Goal: Task Accomplishment & Management: Complete application form

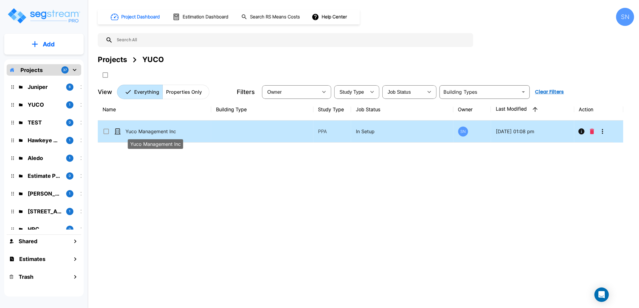
click at [157, 134] on p "Yuco Management Inc" at bounding box center [156, 131] width 60 height 7
checkbox input "true"
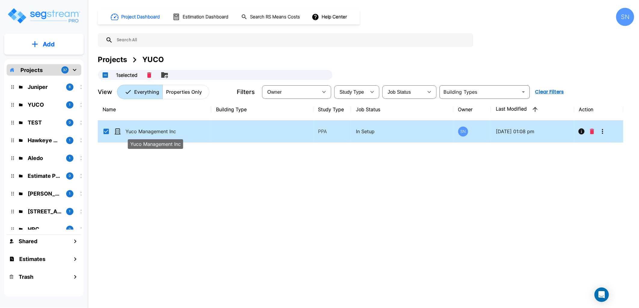
click at [157, 134] on p "Yuco Management Inc" at bounding box center [156, 131] width 60 height 7
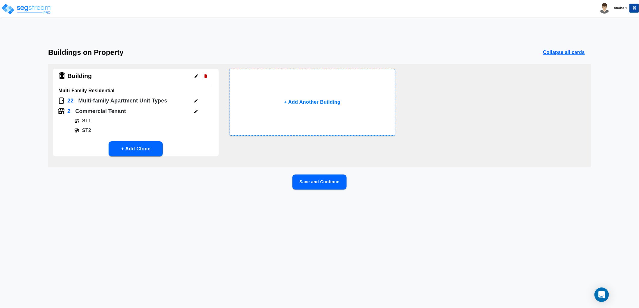
click at [334, 185] on button "Save and Continue" at bounding box center [320, 181] width 54 height 15
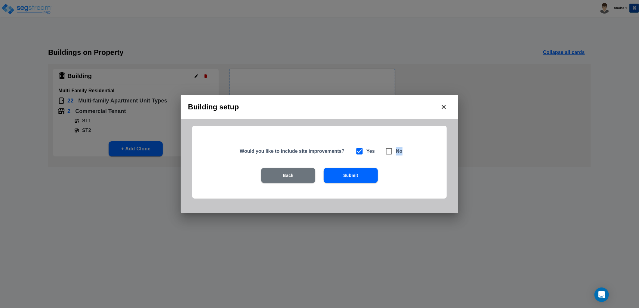
click at [334, 185] on div "Back Submit" at bounding box center [320, 184] width 216 height 33
click at [513, 173] on div "Building setup Would you like to include site improvements? Yes No Back Submit" at bounding box center [319, 154] width 639 height 308
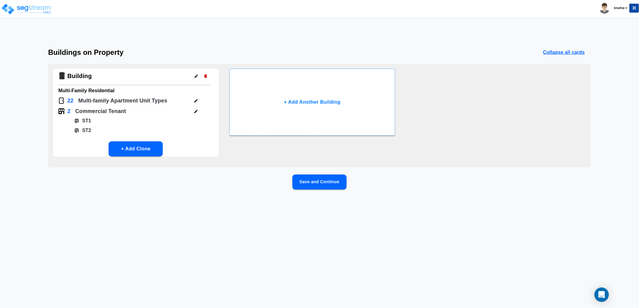
click at [339, 180] on button "Save and Continue" at bounding box center [320, 181] width 54 height 15
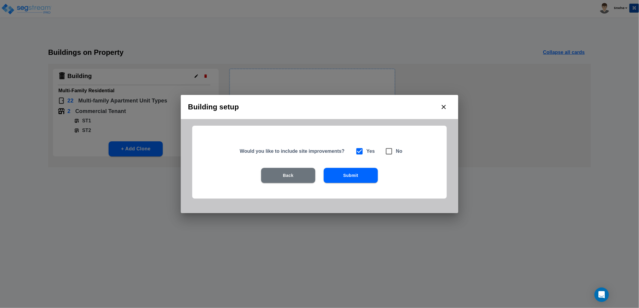
click at [389, 154] on icon at bounding box center [389, 151] width 8 height 8
checkbox input "false"
checkbox input "true"
click at [558, 162] on div "Building setup Would you like to include site improvements? Yes No Back Submit" at bounding box center [319, 154] width 639 height 308
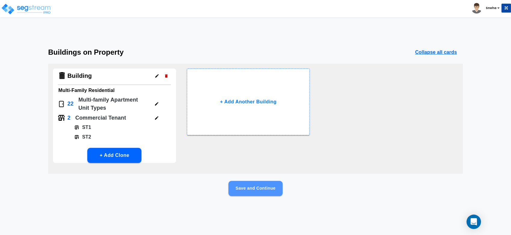
click at [259, 185] on button "Save and Continue" at bounding box center [255, 188] width 54 height 15
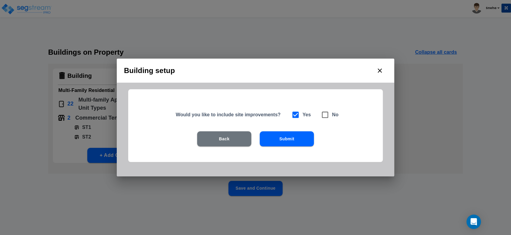
click at [326, 111] on icon at bounding box center [325, 115] width 8 height 8
checkbox input "false"
checkbox input "true"
click at [443, 186] on div "Building setup Would you like to include site improvements? Yes No Back Submit" at bounding box center [255, 117] width 511 height 235
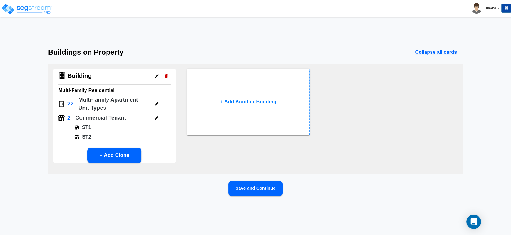
click at [260, 189] on button "Save and Continue" at bounding box center [255, 188] width 54 height 15
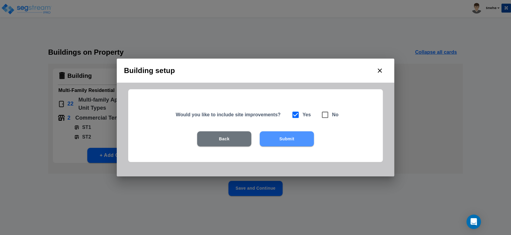
click at [295, 143] on button "Submit" at bounding box center [287, 139] width 54 height 15
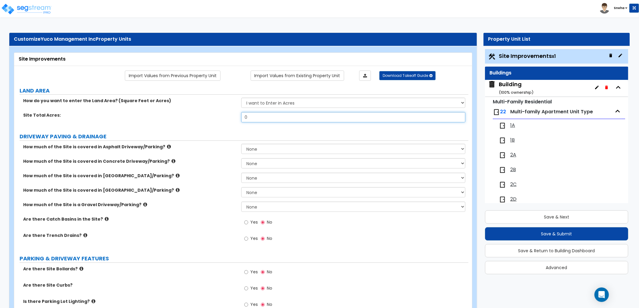
drag, startPoint x: 252, startPoint y: 116, endPoint x: 227, endPoint y: 116, distance: 24.4
click at [227, 116] on div "Site Total Acres: 0" at bounding box center [241, 119] width 455 height 14
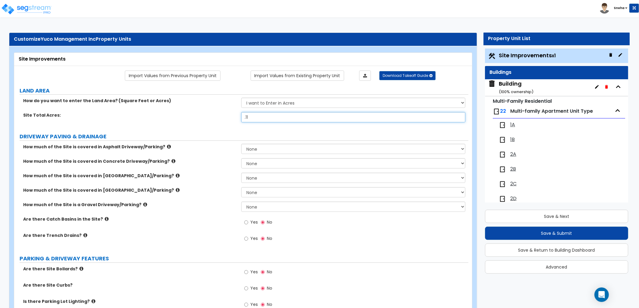
type input ".11"
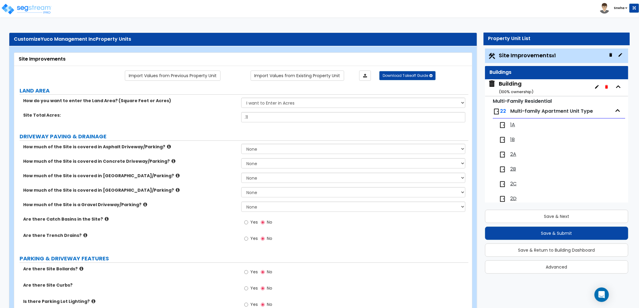
click at [215, 114] on label "Site Total Acres:" at bounding box center [130, 115] width 214 height 6
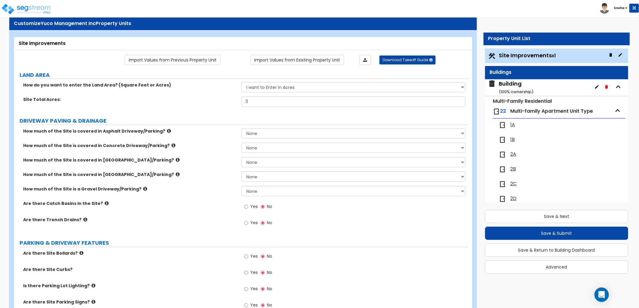
scroll to position [0, 0]
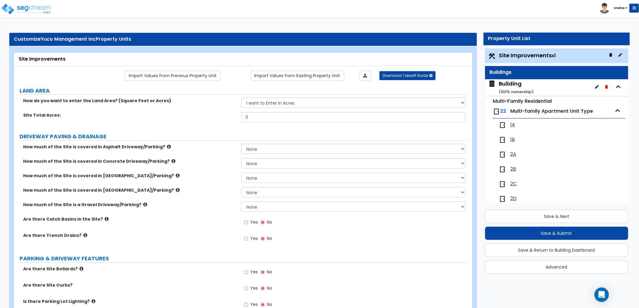
click at [186, 118] on label "Site Total Acres:" at bounding box center [130, 115] width 214 height 6
click at [219, 229] on div "Are there Catch Basins in the Site? Yes No" at bounding box center [241, 224] width 455 height 16
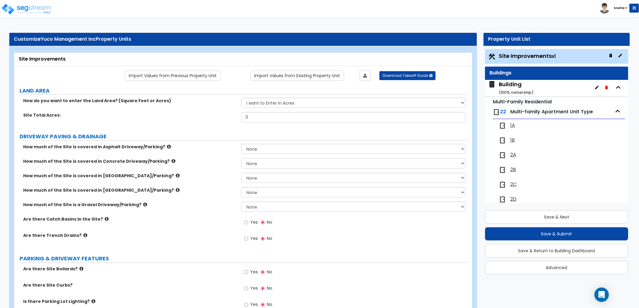
click at [510, 87] on div "Building ( 100 % ownership)" at bounding box center [516, 87] width 35 height 15
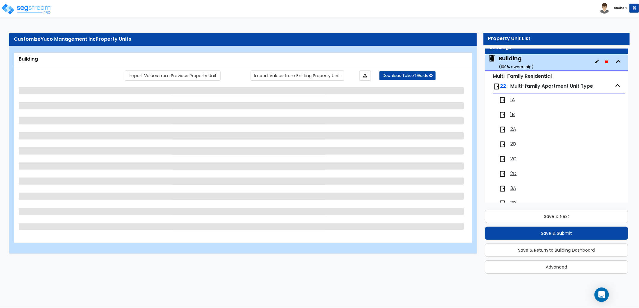
scroll to position [31, 0]
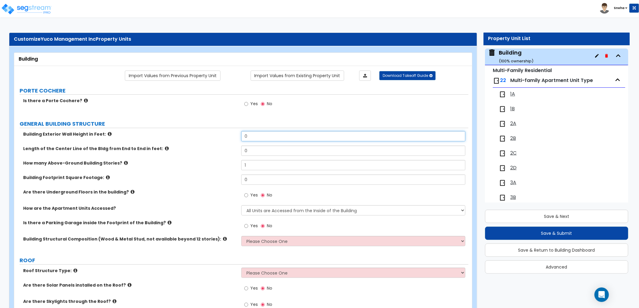
drag, startPoint x: 260, startPoint y: 131, endPoint x: 224, endPoint y: 140, distance: 37.4
click at [224, 140] on div "Building Exterior Wall Height in Feet: 0" at bounding box center [241, 138] width 455 height 14
type input "65"
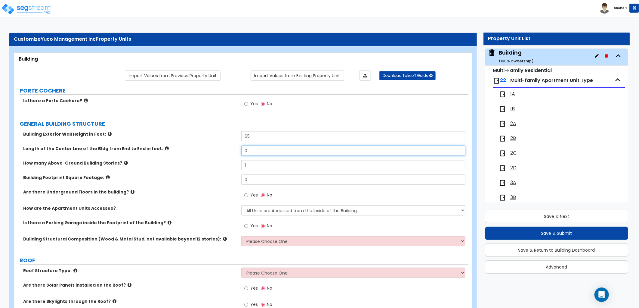
drag, startPoint x: 259, startPoint y: 150, endPoint x: 227, endPoint y: 150, distance: 32.5
click at [227, 150] on div "Length of the Center Line of the Bldg from End to End in feet: 0" at bounding box center [241, 152] width 455 height 14
type input "88"
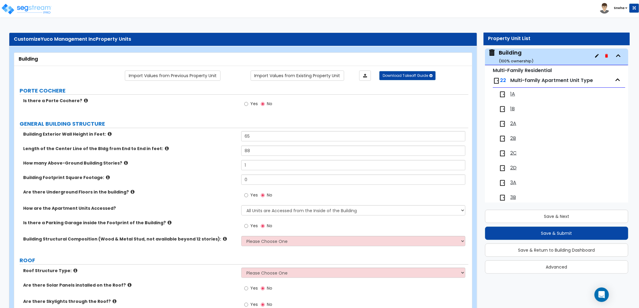
click at [225, 146] on label "Length of the Center Line of the Bldg from End to End in feet:" at bounding box center [130, 148] width 214 height 6
drag, startPoint x: 249, startPoint y: 164, endPoint x: 228, endPoint y: 166, distance: 21.1
click at [228, 166] on div "How many Above-Ground Building Stories? 1" at bounding box center [241, 167] width 455 height 14
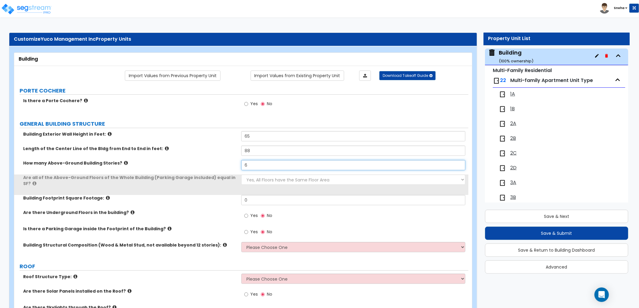
type input "6"
click at [225, 173] on div "How many Above-Ground Building Stories? 6" at bounding box center [241, 167] width 455 height 14
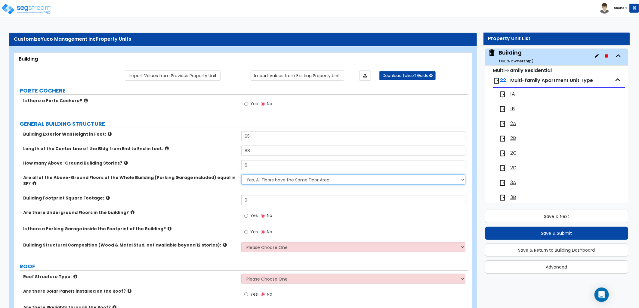
click at [279, 181] on select "Yes, All Floors have the Same Floor Area No, Not All Floor Areas are the Same" at bounding box center [353, 179] width 224 height 10
select select "1"
click at [241, 174] on select "Yes, All Floors have the Same Floor Area No, Not All Floor Areas are the Same" at bounding box center [353, 179] width 224 height 10
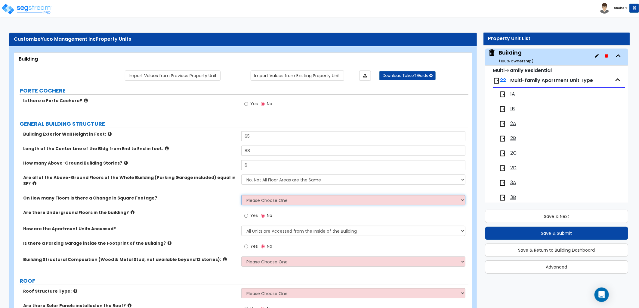
click at [275, 196] on select "Please Choose One 1 2 3 4 5" at bounding box center [353, 200] width 224 height 10
select select "3"
click at [241, 195] on select "Please Choose One 1 2 3 4 5" at bounding box center [353, 200] width 224 height 10
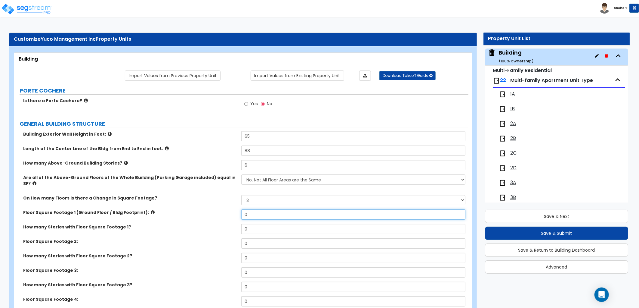
drag, startPoint x: 273, startPoint y: 207, endPoint x: 197, endPoint y: 210, distance: 76.8
click at [197, 210] on div "Floor Square Footage 1 (Ground Floor / Bldg Footprint): 0" at bounding box center [241, 216] width 455 height 14
type input "1,900"
click at [260, 226] on input "0" at bounding box center [353, 229] width 224 height 10
click at [234, 224] on div "How many Stories with Floor Square Footage 1? 0" at bounding box center [241, 231] width 455 height 14
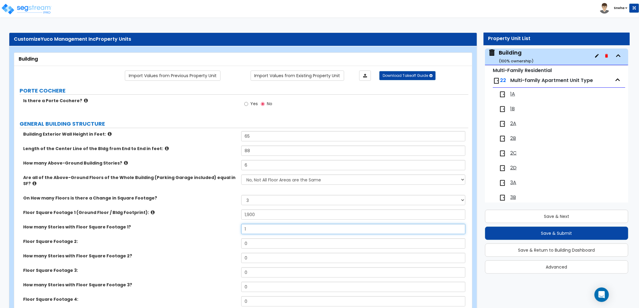
type input "1"
click at [234, 224] on label "How many Stories with Floor Square Footage 1?" at bounding box center [130, 227] width 214 height 6
drag, startPoint x: 253, startPoint y: 237, endPoint x: 236, endPoint y: 237, distance: 17.5
click at [236, 238] on div "Floor Square Footage 2: 0" at bounding box center [241, 245] width 455 height 14
type input "1,050"
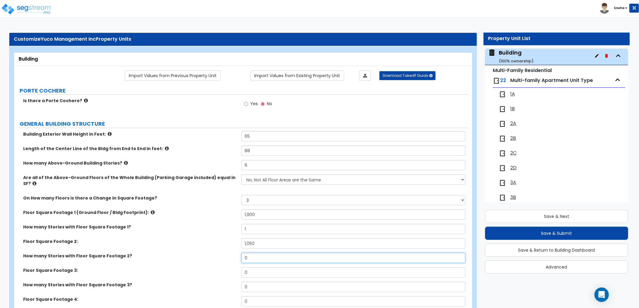
drag, startPoint x: 251, startPoint y: 253, endPoint x: 234, endPoint y: 255, distance: 16.9
click at [234, 255] on div "How many Stories with Floor Square Footage 2? 0" at bounding box center [241, 260] width 455 height 14
type input "1"
drag, startPoint x: 235, startPoint y: 262, endPoint x: 224, endPoint y: 263, distance: 10.6
click at [224, 267] on div "Floor Square Footage 3: 0" at bounding box center [241, 274] width 455 height 14
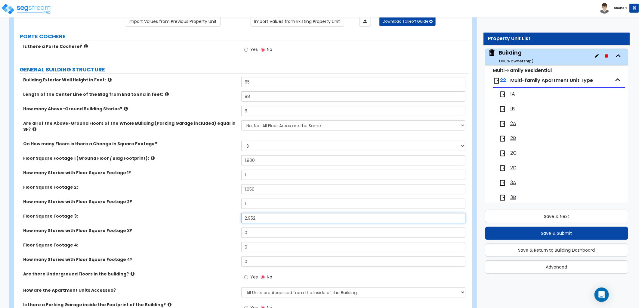
scroll to position [100, 0]
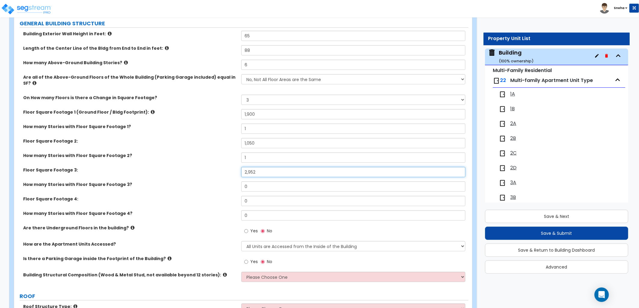
type input "2,952"
drag, startPoint x: 243, startPoint y: 181, endPoint x: 235, endPoint y: 180, distance: 7.5
click at [235, 181] on div "How many Stories with Floor Square Footage 3? 0" at bounding box center [241, 188] width 455 height 14
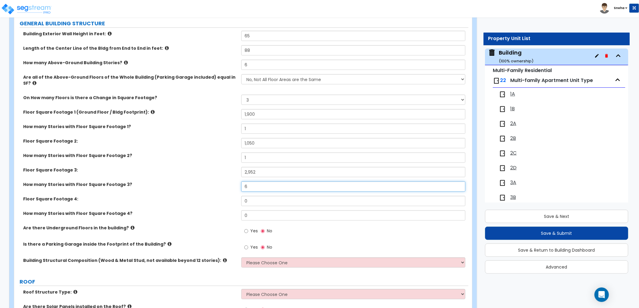
type input "6"
click at [234, 188] on div "How many Stories with Floor Square Footage 3? 6" at bounding box center [241, 188] width 455 height 14
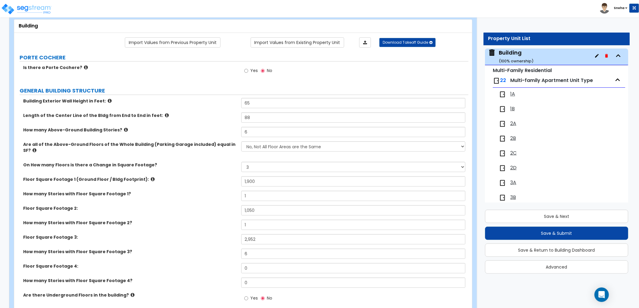
scroll to position [33, 0]
click at [269, 147] on select "Yes, All Floors have the Same Floor Area No, Not All Floor Areas are the Same" at bounding box center [353, 146] width 224 height 10
select select "0"
click at [241, 141] on select "Yes, All Floors have the Same Floor Area No, Not All Floor Areas are the Same" at bounding box center [353, 146] width 224 height 10
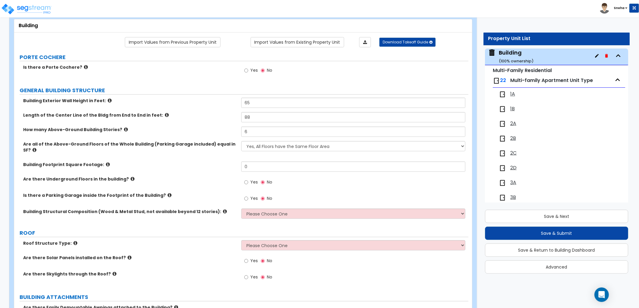
click at [220, 164] on div "Building Footprint Square Footage: 0" at bounding box center [241, 168] width 455 height 14
drag, startPoint x: 253, startPoint y: 158, endPoint x: 236, endPoint y: 159, distance: 16.6
click at [236, 161] on div "Building Footprint Square Footage: 0" at bounding box center [241, 168] width 455 height 14
click at [228, 161] on label "Building Footprint Square Footage:" at bounding box center [130, 164] width 214 height 6
drag, startPoint x: 261, startPoint y: 158, endPoint x: 228, endPoint y: 160, distance: 33.2
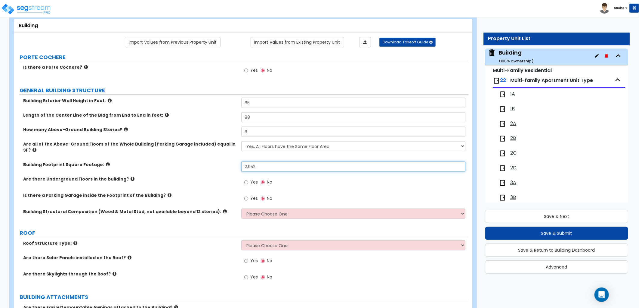
click at [228, 161] on div "Building Footprint Square Footage: 2,952" at bounding box center [241, 168] width 455 height 14
type input "3,628"
click at [225, 161] on label "Building Footprint Square Footage:" at bounding box center [130, 164] width 214 height 6
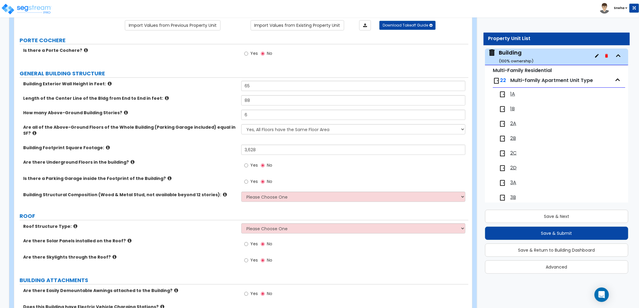
scroll to position [67, 0]
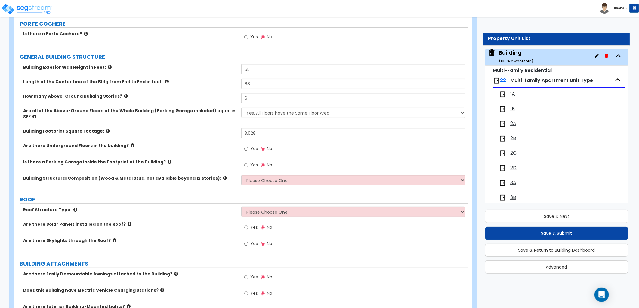
click at [263, 175] on select "Please Choose One Reinforced Concrete Structural Steel Brick Masonry CMU Masonr…" at bounding box center [353, 180] width 224 height 10
click at [213, 180] on div "Building Structural Composition (Wood & Metal Stud, not available beyond 12 sto…" at bounding box center [241, 182] width 455 height 14
click at [249, 206] on select "Please Choose One [PERSON_NAME] Roof Flat Roof Hybrid [PERSON_NAME] & Flat Roof" at bounding box center [353, 211] width 224 height 10
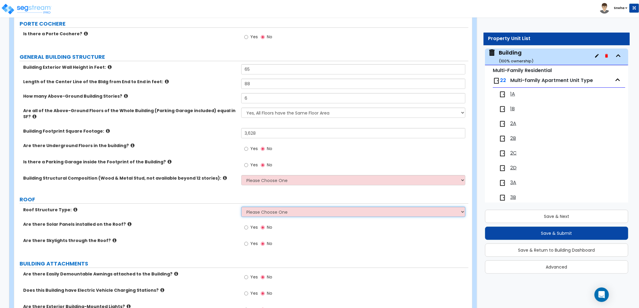
select select "2"
click at [241, 206] on select "Please Choose One [PERSON_NAME] Roof Flat Roof Hybrid [PERSON_NAME] & Flat Roof" at bounding box center [353, 211] width 224 height 10
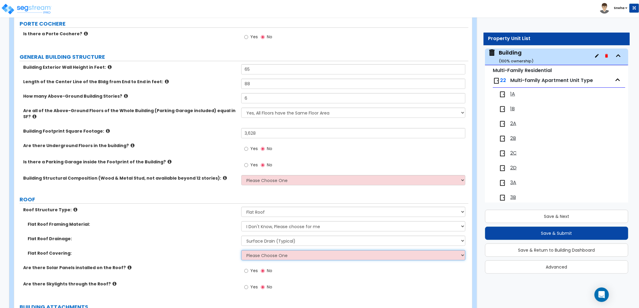
click at [266, 250] on select "Please Choose One Rolled Asphalt PVC Membrane Plastic (EPDM) Membrane Asphalt F…" at bounding box center [353, 255] width 224 height 10
click at [241, 250] on select "Please Choose One Rolled Asphalt PVC Membrane Plastic (EPDM) Membrane Asphalt F…" at bounding box center [353, 255] width 224 height 10
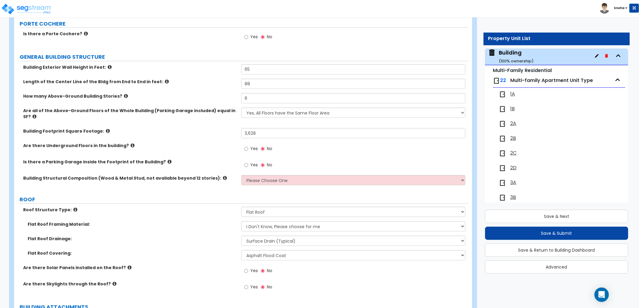
click at [208, 242] on div "Flat Roof Drainage: Surface Drain (Typical) Gutters Downspout Only" at bounding box center [241, 242] width 455 height 14
click at [267, 250] on select "Please Choose One Rolled Asphalt PVC Membrane Plastic (EPDM) Membrane Asphalt F…" at bounding box center [353, 255] width 224 height 10
click at [241, 250] on select "Please Choose One Rolled Asphalt PVC Membrane Plastic (EPDM) Membrane Asphalt F…" at bounding box center [353, 255] width 224 height 10
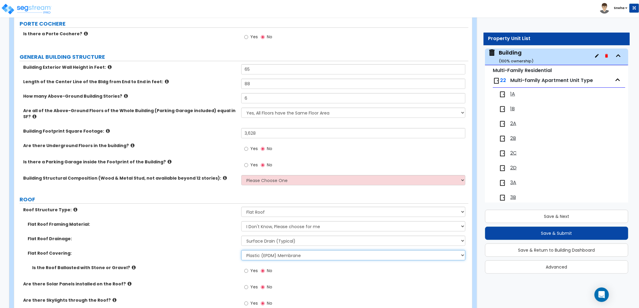
click at [255, 250] on select "Please Choose One Rolled Asphalt PVC Membrane Plastic (EPDM) Membrane Asphalt F…" at bounding box center [353, 255] width 224 height 10
click at [241, 250] on select "Please Choose One Rolled Asphalt PVC Membrane Plastic (EPDM) Membrane Asphalt F…" at bounding box center [353, 255] width 224 height 10
drag, startPoint x: 268, startPoint y: 249, endPoint x: 267, endPoint y: 255, distance: 5.5
click at [268, 250] on select "Please Choose One Rolled Asphalt PVC Membrane Plastic (EPDM) Membrane Asphalt F…" at bounding box center [353, 255] width 224 height 10
select select "2"
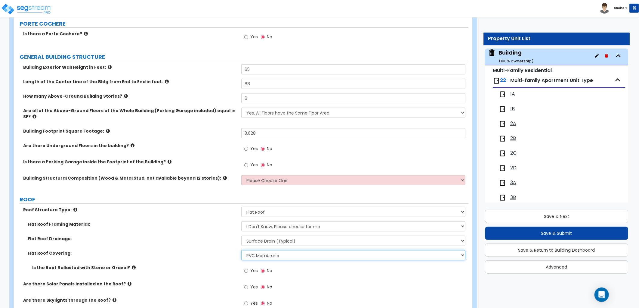
click at [241, 250] on select "Please Choose One Rolled Asphalt PVC Membrane Plastic (EPDM) Membrane Asphalt F…" at bounding box center [353, 255] width 224 height 10
click at [220, 243] on div "Flat Roof Drainage: Surface Drain (Typical) Gutters Downspout Only" at bounding box center [241, 242] width 455 height 14
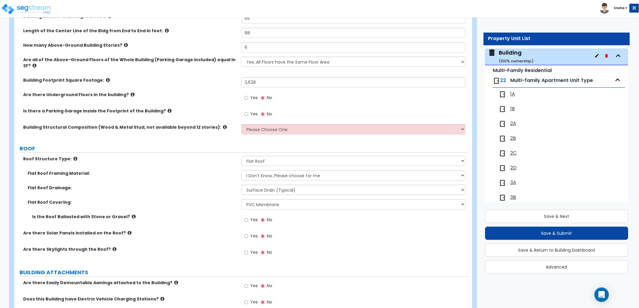
scroll to position [134, 0]
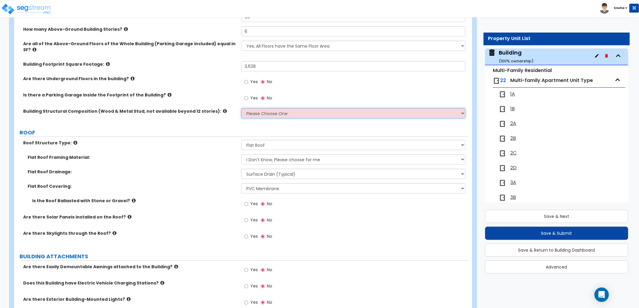
click at [257, 109] on select "Please Choose One Reinforced Concrete Structural Steel Brick Masonry CMU Masonr…" at bounding box center [353, 113] width 224 height 10
select select "7"
click at [241, 108] on select "Please Choose One Reinforced Concrete Structural Steel Brick Masonry CMU Masonr…" at bounding box center [353, 113] width 224 height 10
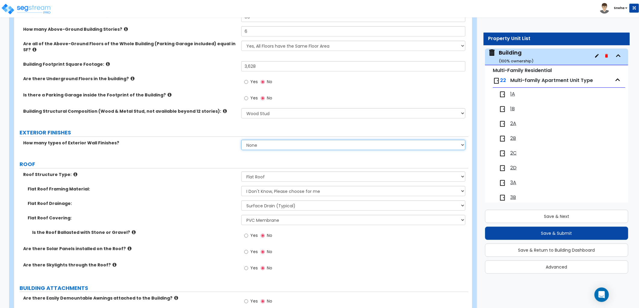
click at [255, 140] on select "None 1 2 3" at bounding box center [353, 145] width 224 height 10
click at [269, 140] on select "None 1 2 3" at bounding box center [353, 145] width 224 height 10
select select "1"
click at [241, 140] on select "None 1 2 3" at bounding box center [353, 145] width 224 height 10
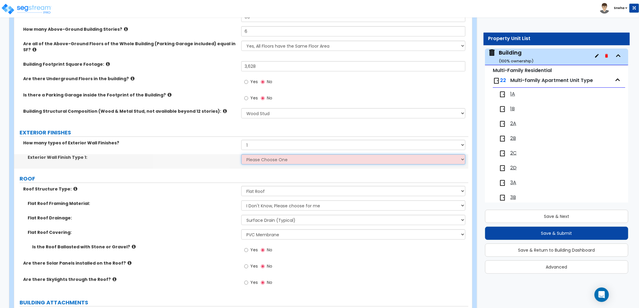
click at [265, 154] on select "Please Choose One No Finish/Shared Wall No Wall Brick Veneer Stone Veneer Wood …" at bounding box center [353, 159] width 224 height 10
select select "2"
click at [241, 154] on select "Please Choose One No Finish/Shared Wall No Wall Brick Veneer Stone Veneer Wood …" at bounding box center [353, 159] width 224 height 10
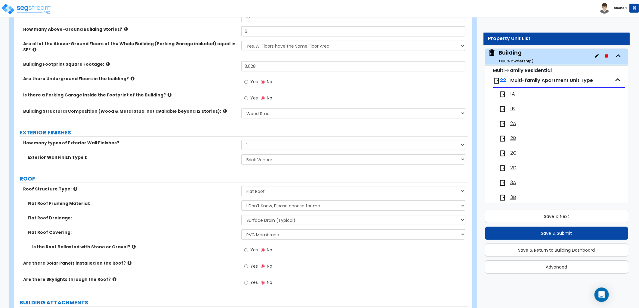
click at [230, 175] on label "ROOF" at bounding box center [244, 179] width 449 height 8
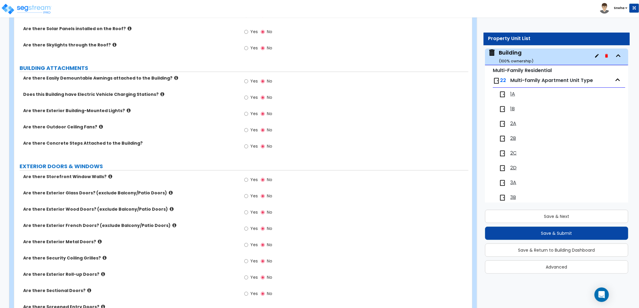
scroll to position [501, 0]
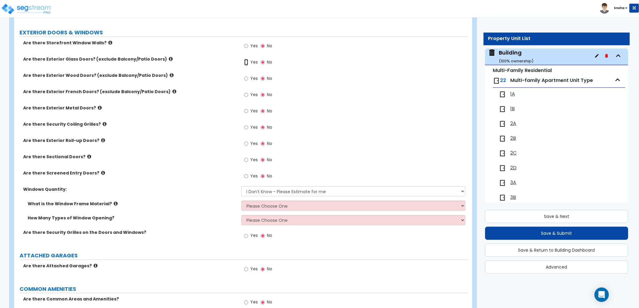
click at [247, 59] on input "Yes" at bounding box center [246, 62] width 4 height 7
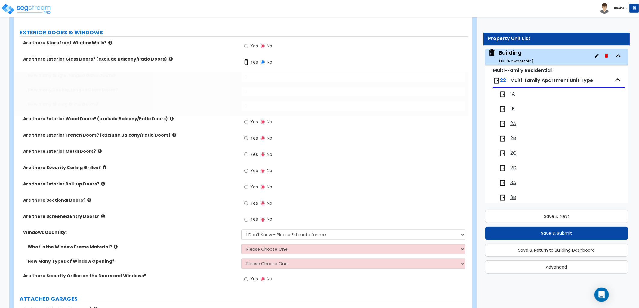
radio input "true"
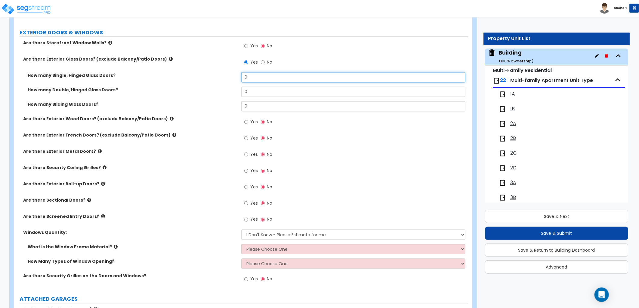
drag, startPoint x: 251, startPoint y: 70, endPoint x: 188, endPoint y: 78, distance: 63.2
click at [188, 78] on div "How many Single, Hinged Glass Doors? 0" at bounding box center [241, 79] width 455 height 14
type input "1"
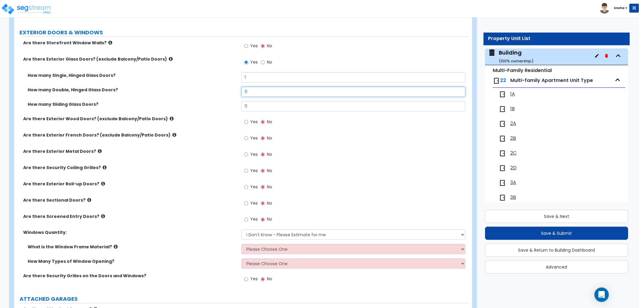
drag, startPoint x: 237, startPoint y: 85, endPoint x: 223, endPoint y: 86, distance: 14.5
click at [223, 87] on div "How many Double, Hinged Glass Doors? 0" at bounding box center [241, 94] width 455 height 14
type input "1"
click at [222, 87] on div "How many Double, Hinged Glass Doors? 1" at bounding box center [241, 94] width 455 height 14
click at [200, 188] on div "Are there Exterior Roll-up Doors? Yes No" at bounding box center [241, 189] width 455 height 16
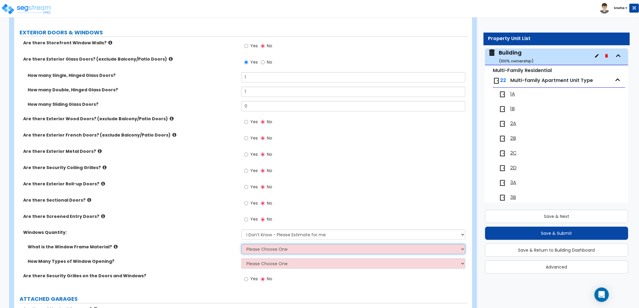
click at [275, 244] on select "Please Choose One Vinyl Aluminum Wood" at bounding box center [353, 249] width 224 height 10
select select "2"
click at [241, 244] on select "Please Choose One Vinyl Aluminum Wood" at bounding box center [353, 249] width 224 height 10
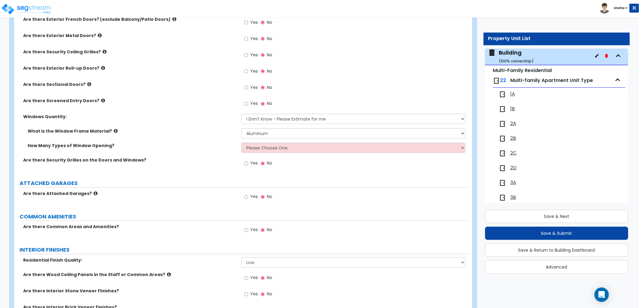
scroll to position [669, 0]
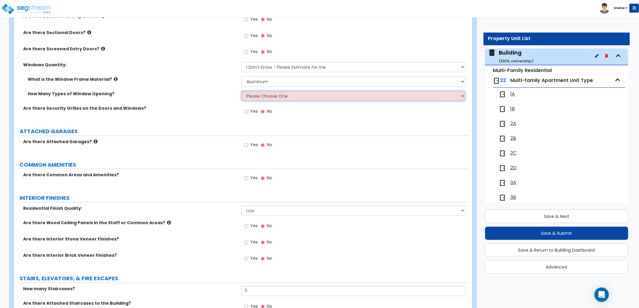
click at [258, 91] on select "Please Choose One 1 2 3 4" at bounding box center [353, 96] width 224 height 10
select select "1"
click at [241, 91] on select "Please Choose One 1 2 3 4" at bounding box center [353, 96] width 224 height 10
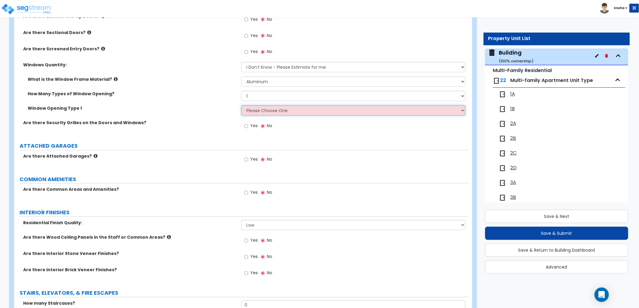
click at [258, 105] on select "Please Choose One Sliding Picture/Fixed Double/Single Hung Awning Swing" at bounding box center [353, 110] width 224 height 10
select select "2"
click at [241, 105] on select "Please Choose One Sliding Picture/Fixed Double/Single Hung Awning Swing" at bounding box center [353, 110] width 224 height 10
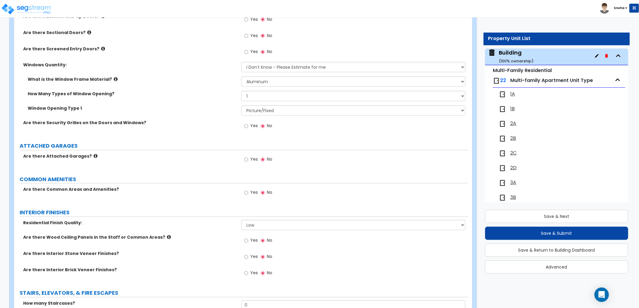
click at [210, 106] on div "Window Opening Type 1 Please Choose One Sliding Picture/Fixed Double/Single Hun…" at bounding box center [241, 112] width 455 height 14
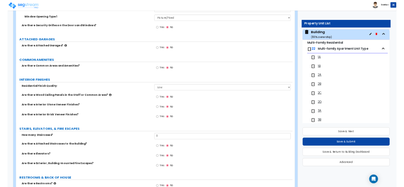
scroll to position [802, 0]
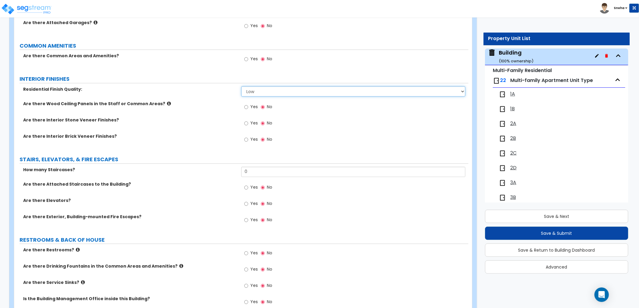
click at [293, 87] on select "Low Average High" at bounding box center [353, 91] width 224 height 10
select select "1"
click at [241, 86] on select "Low Average High" at bounding box center [353, 91] width 224 height 10
click at [218, 101] on label "Are there Wood Ceiling Panels in the Staff or Common Areas?" at bounding box center [130, 104] width 214 height 6
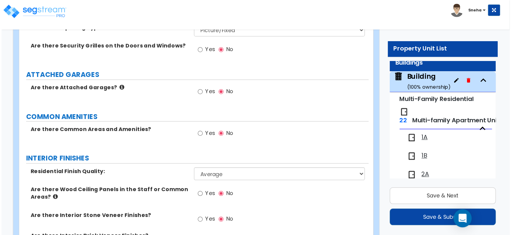
scroll to position [31, 0]
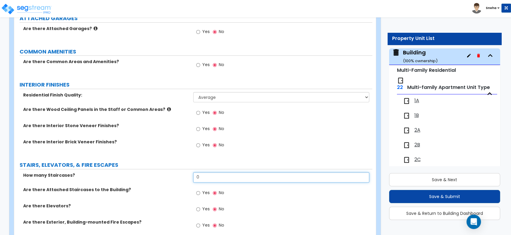
drag, startPoint x: 195, startPoint y: 177, endPoint x: 174, endPoint y: 171, distance: 21.6
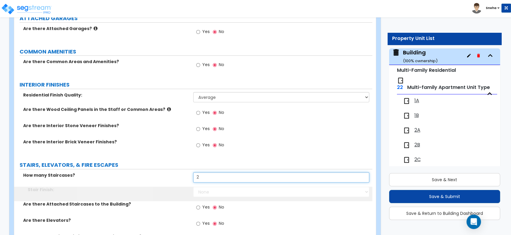
scroll to position [30, 0]
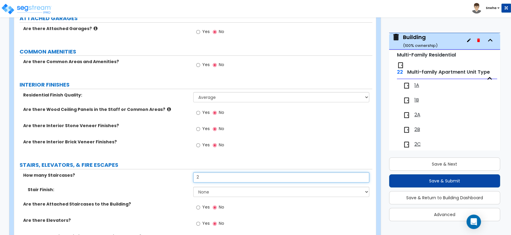
type input "2"
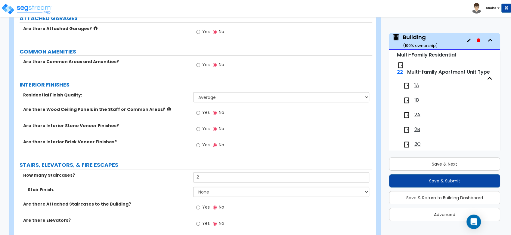
click at [155, 97] on label "Residential Finish Quality:" at bounding box center [106, 95] width 166 height 6
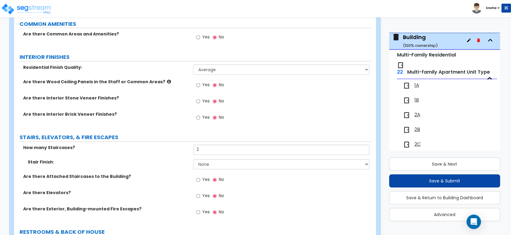
scroll to position [903, 0]
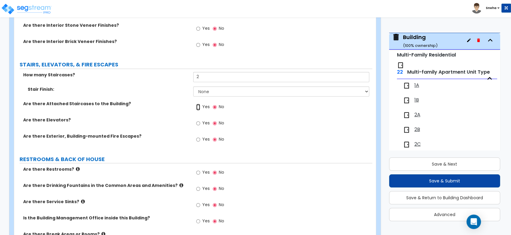
click at [199, 108] on input "Yes" at bounding box center [198, 107] width 4 height 7
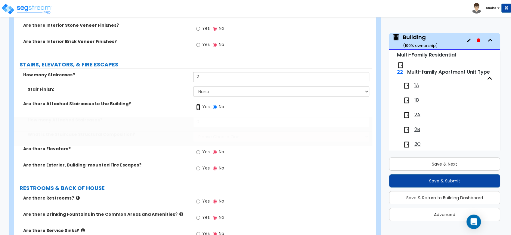
radio input "true"
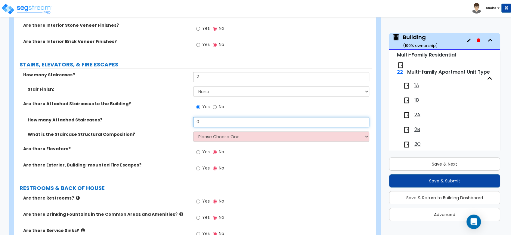
drag, startPoint x: 210, startPoint y: 124, endPoint x: 183, endPoint y: 124, distance: 27.4
click at [183, 124] on div "How many Attached Staircases? 0" at bounding box center [193, 124] width 358 height 14
type input "4"
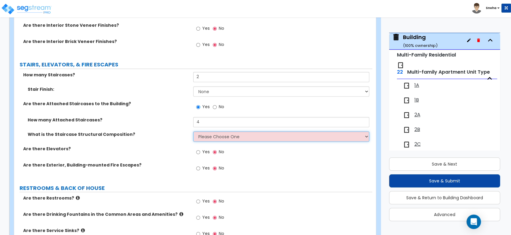
click at [208, 136] on select "Please Choose One Reinforced Concrete Structural Steel Wood" at bounding box center [281, 137] width 176 height 10
select select "4"
click at [193, 132] on select "Please Choose One Reinforced Concrete Structural Steel Wood" at bounding box center [281, 137] width 176 height 10
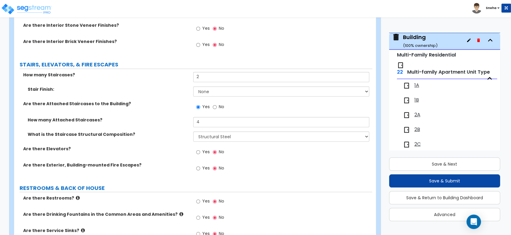
click at [177, 135] on label "What is the Staircase Structural Composition?" at bounding box center [108, 135] width 161 height 6
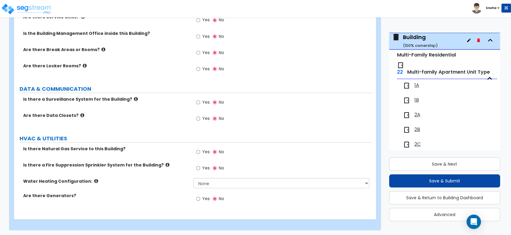
scroll to position [1117, 0]
click at [316, 121] on div "Yes No" at bounding box center [282, 120] width 179 height 16
click at [209, 99] on div "Yes No" at bounding box center [210, 103] width 34 height 14
click at [207, 100] on span "Yes" at bounding box center [206, 102] width 8 height 6
click at [200, 100] on input "Yes" at bounding box center [198, 102] width 4 height 7
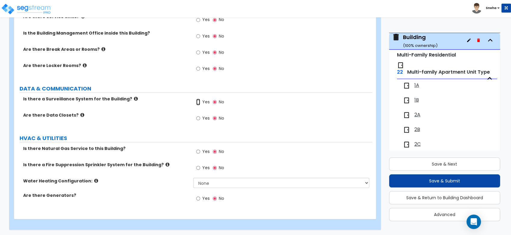
radio input "true"
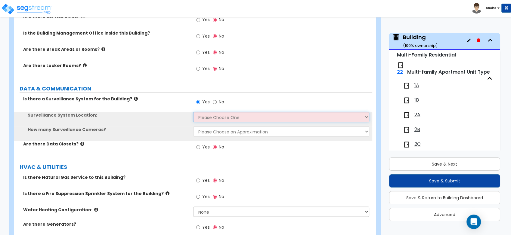
click at [201, 116] on select "Please Choose One Inside the Building Outside the Building Both Inside & Outside" at bounding box center [281, 117] width 176 height 10
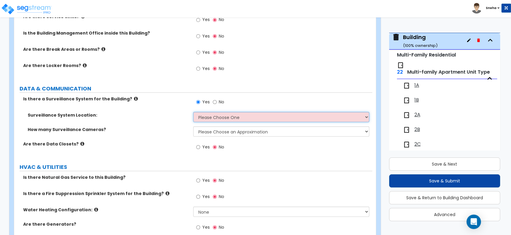
select select "3"
click at [193, 112] on select "Please Choose One Inside the Building Outside the Building Both Inside & Outside" at bounding box center [281, 117] width 176 height 10
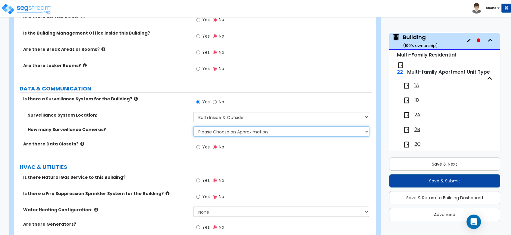
click at [207, 132] on select "Please Choose an Approximation Barely Noticed Any Noticed a Couple Frequently S…" at bounding box center [281, 131] width 176 height 10
select select "3"
click at [193, 126] on select "Please Choose an Approximation Barely Noticed Any Noticed a Couple Frequently S…" at bounding box center [281, 131] width 176 height 10
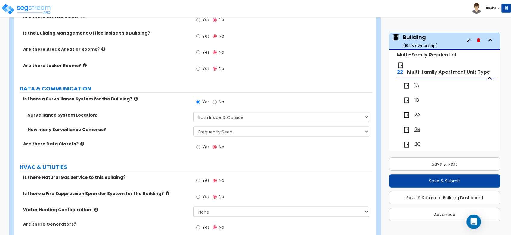
click at [160, 133] on div "How many Surveillance Cameras? Please Choose an Approximation Barely Noticed An…" at bounding box center [193, 133] width 358 height 14
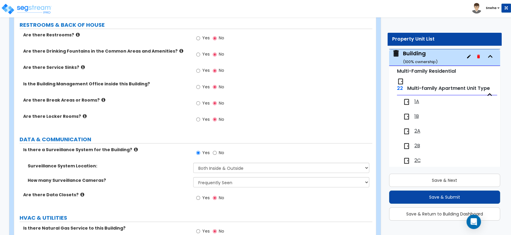
scroll to position [1146, 0]
